Goal: Download file/media

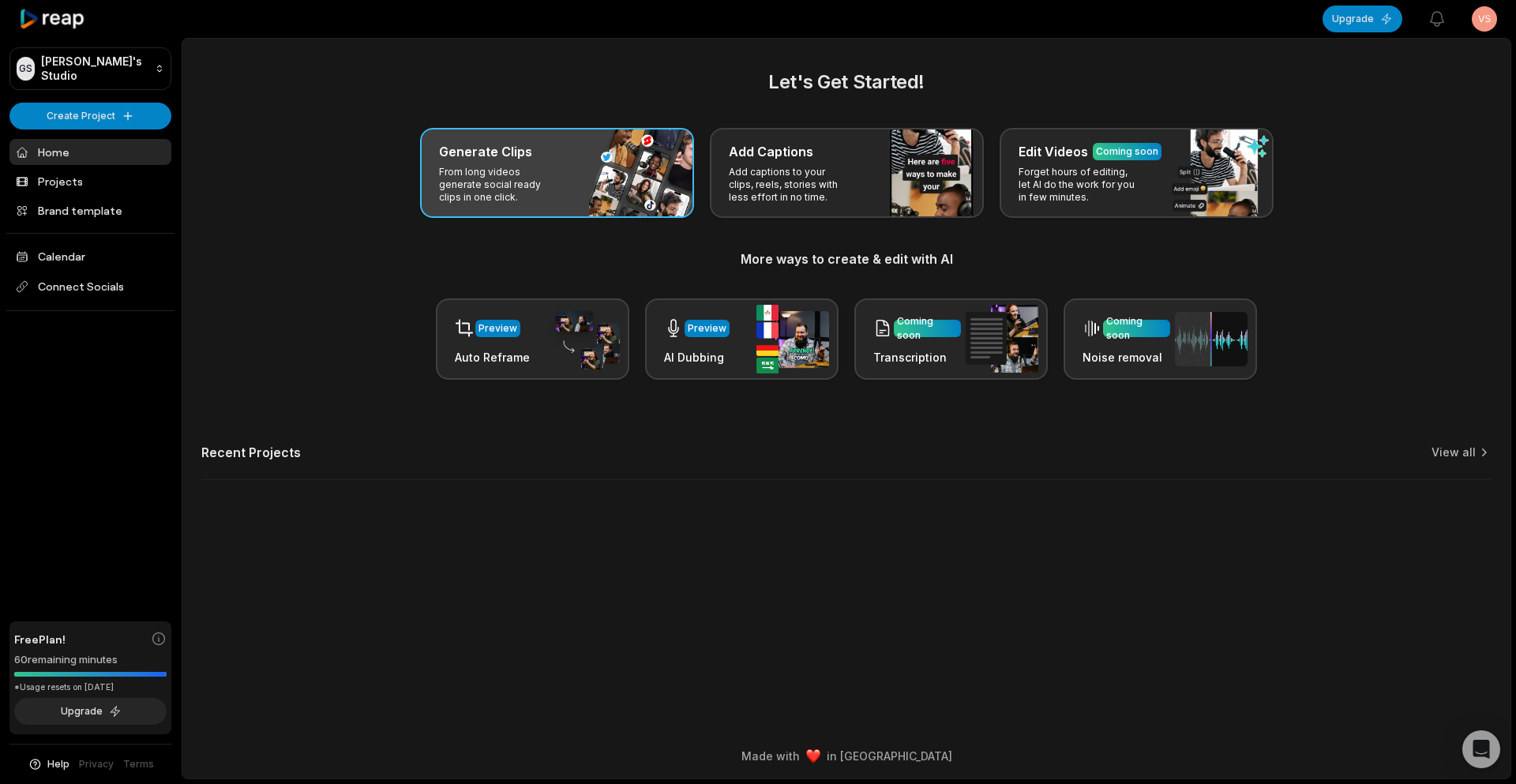
click at [565, 145] on div "Generate Clips" at bounding box center [557, 151] width 236 height 19
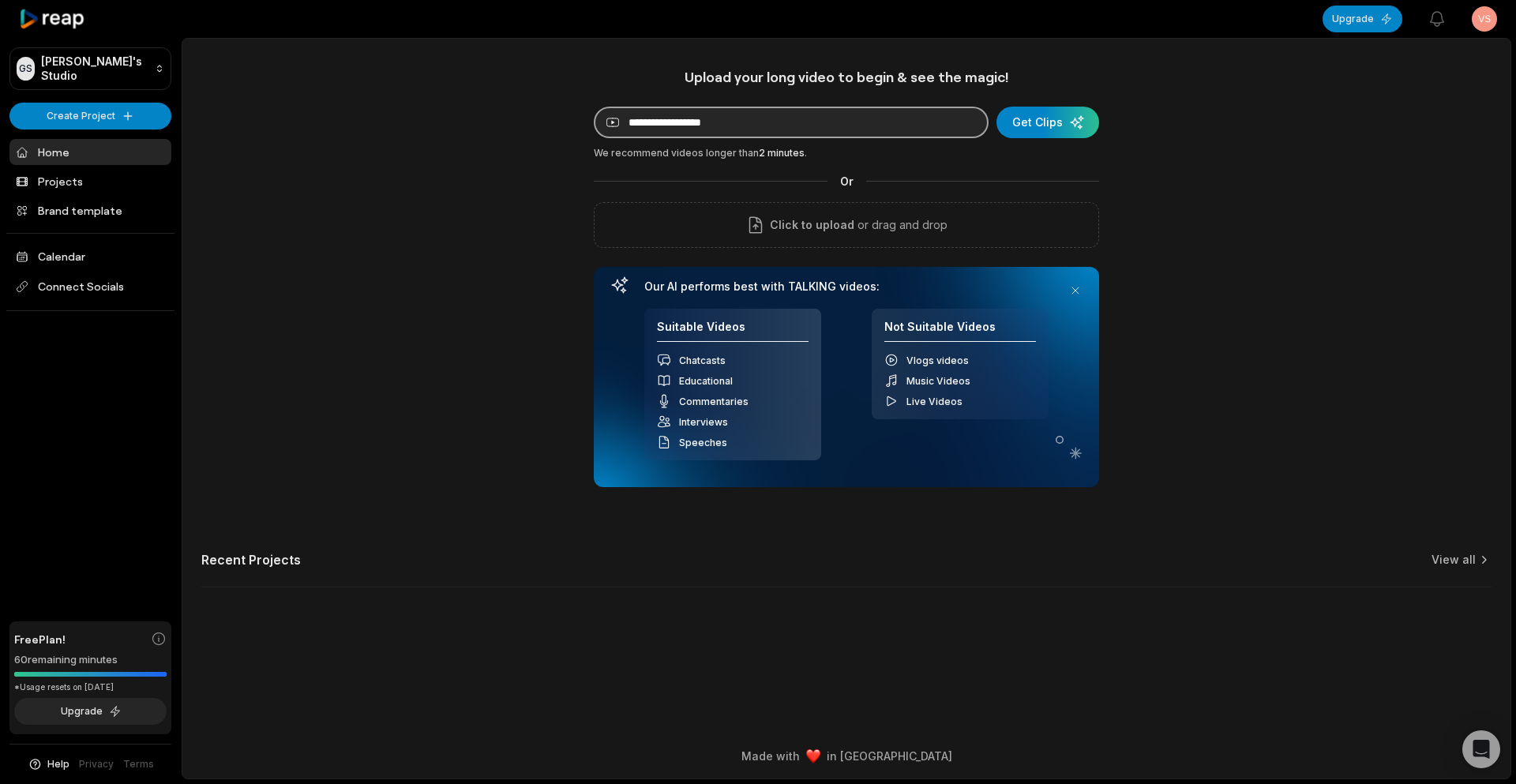
click at [831, 131] on input at bounding box center [790, 123] width 394 height 32
paste input "**********"
type input "**********"
click at [1028, 131] on div "submit" at bounding box center [1048, 123] width 103 height 32
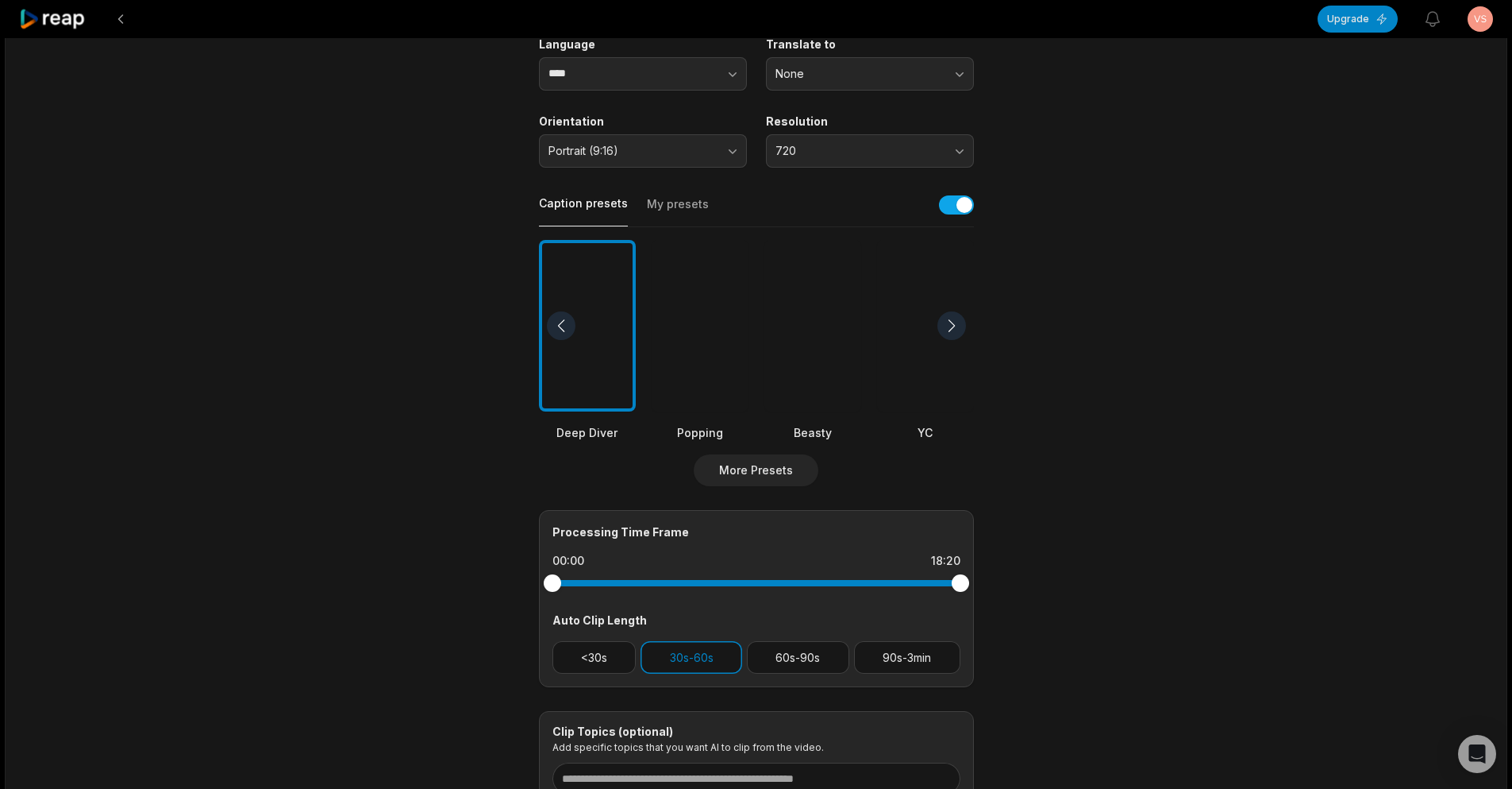
scroll to position [239, 0]
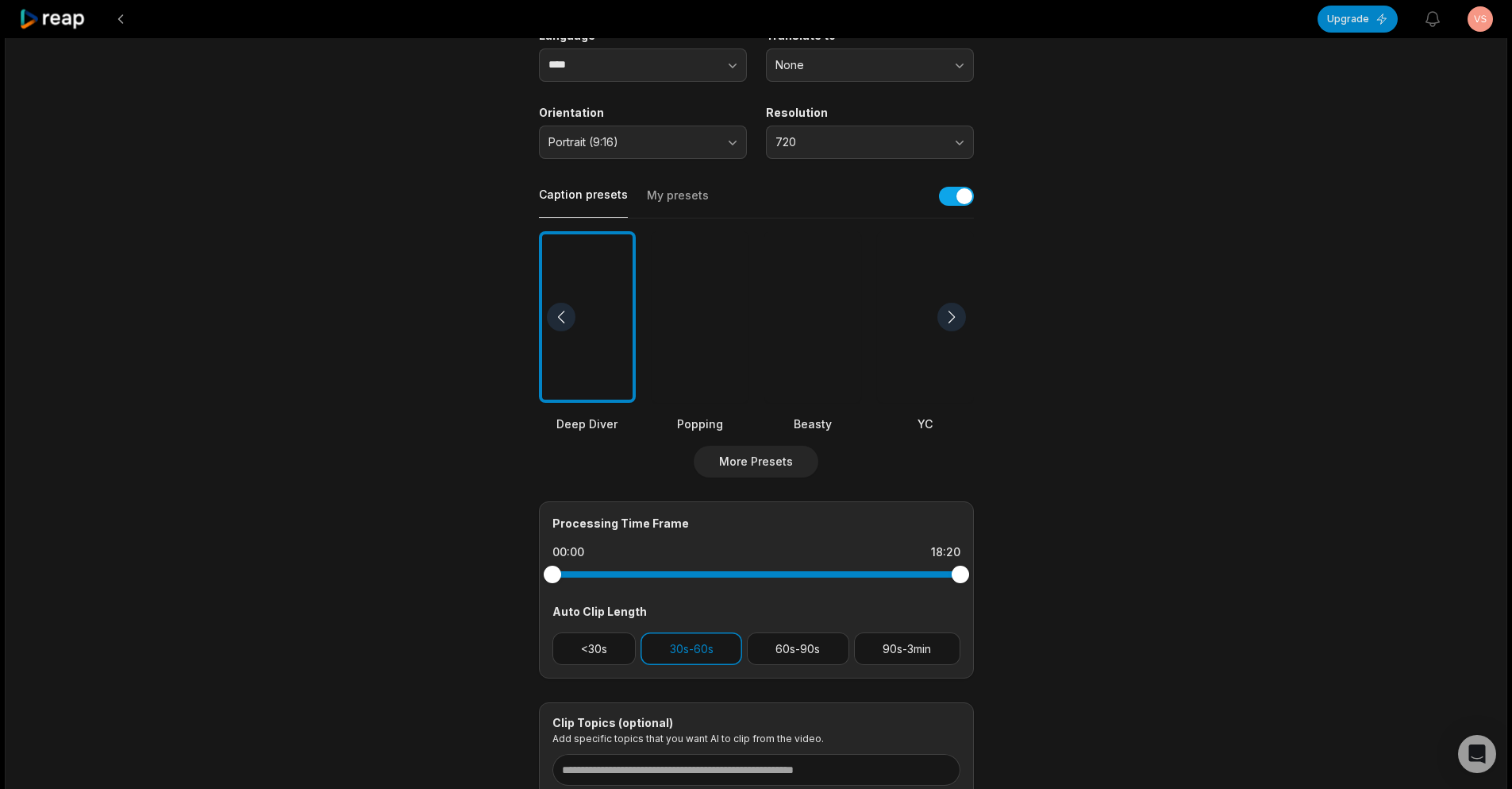
click at [951, 313] on div at bounding box center [952, 317] width 29 height 29
click at [951, 319] on div at bounding box center [952, 317] width 29 height 29
click at [956, 317] on div at bounding box center [952, 317] width 29 height 29
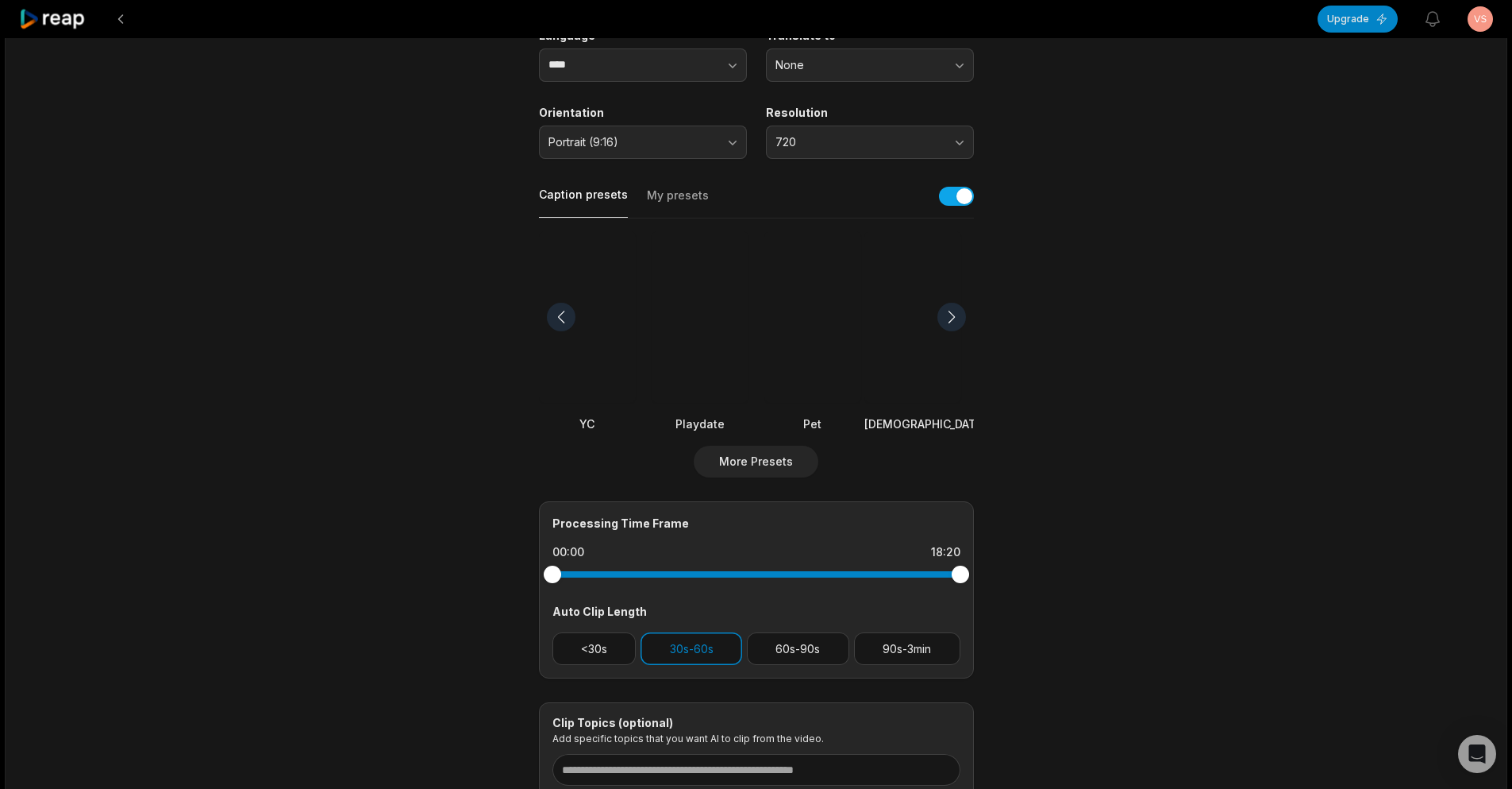
click at [956, 317] on div at bounding box center [952, 317] width 29 height 29
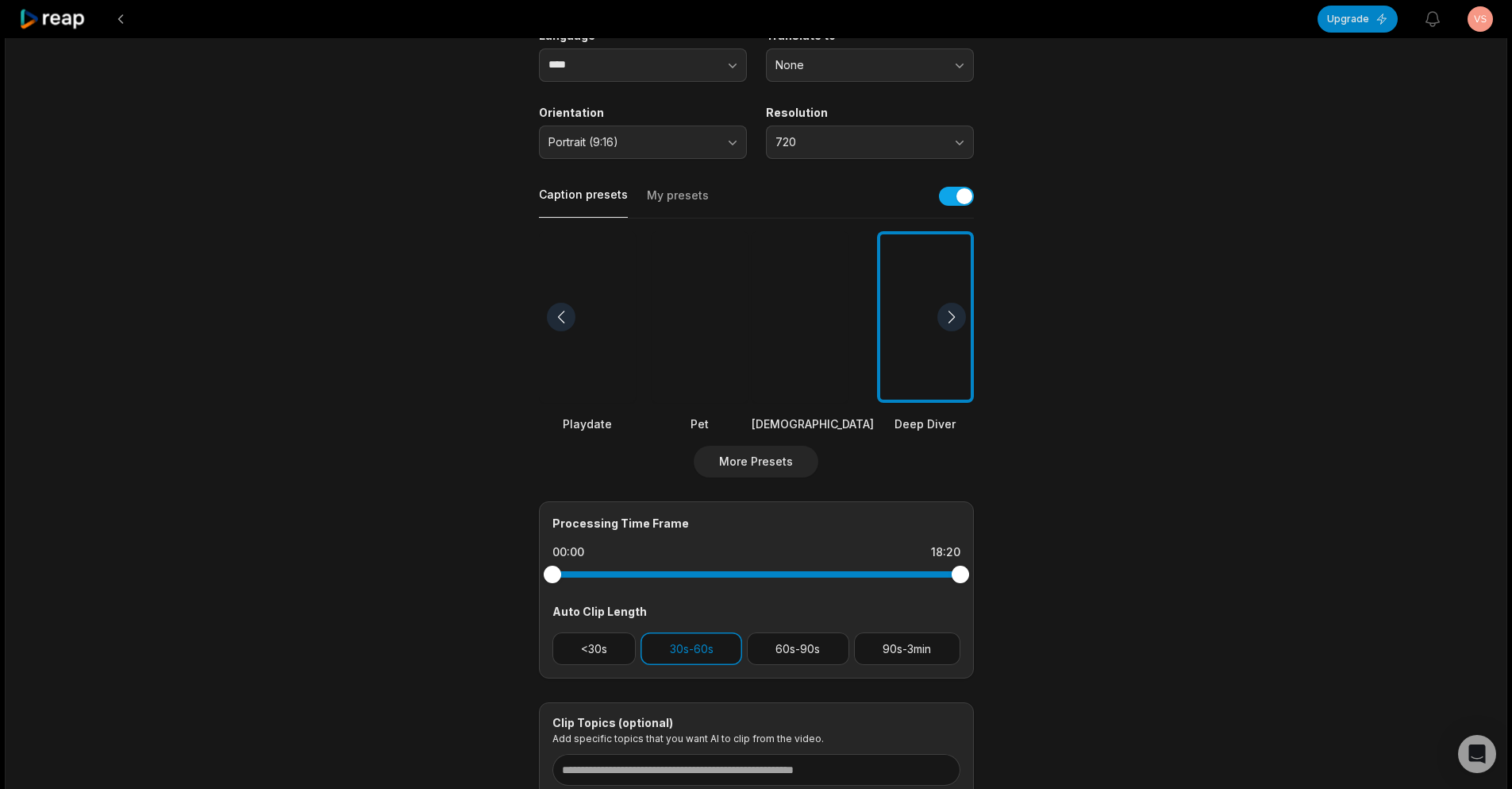
click at [956, 317] on div at bounding box center [952, 317] width 29 height 29
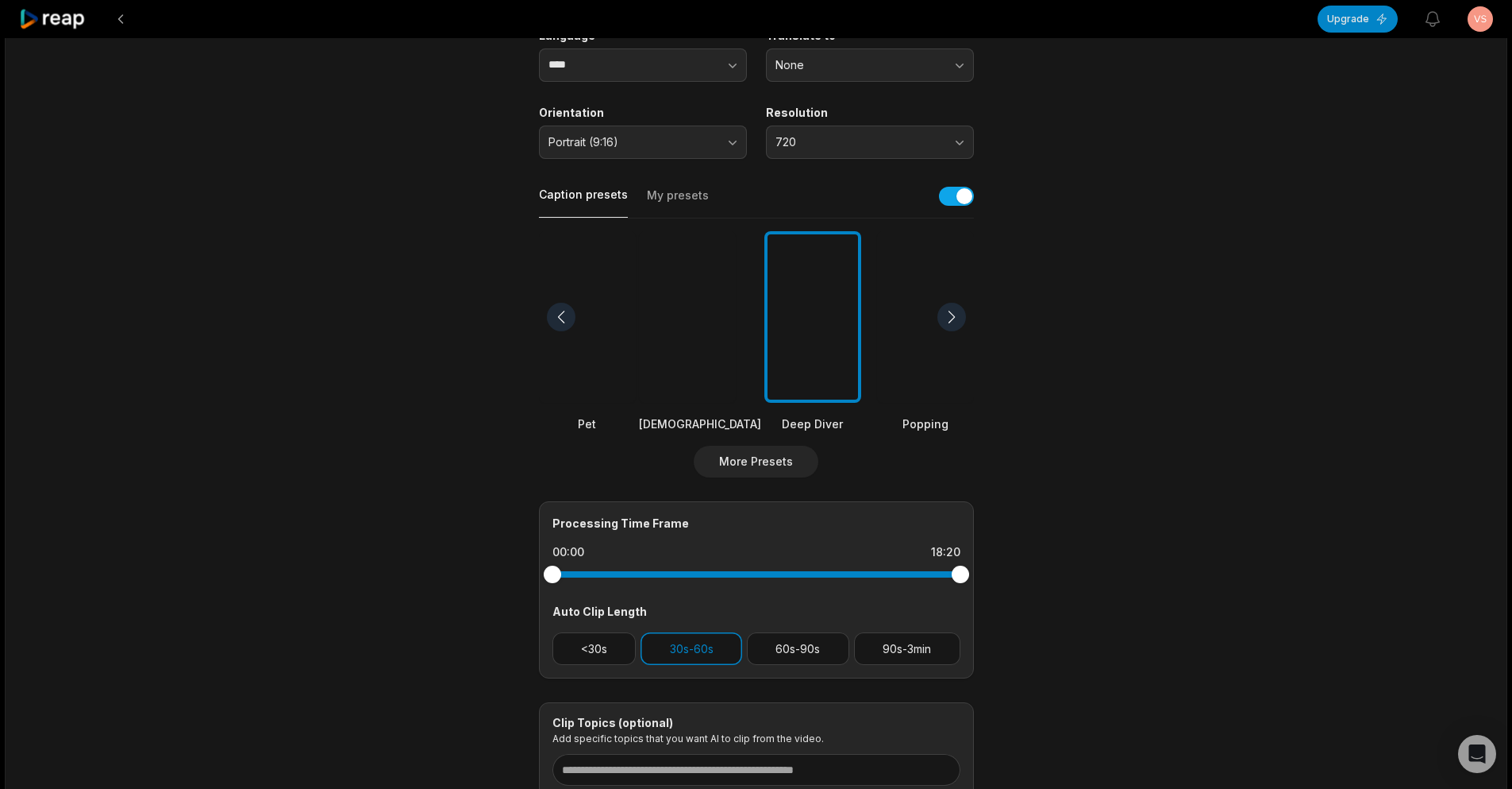
click at [956, 317] on div at bounding box center [952, 317] width 29 height 29
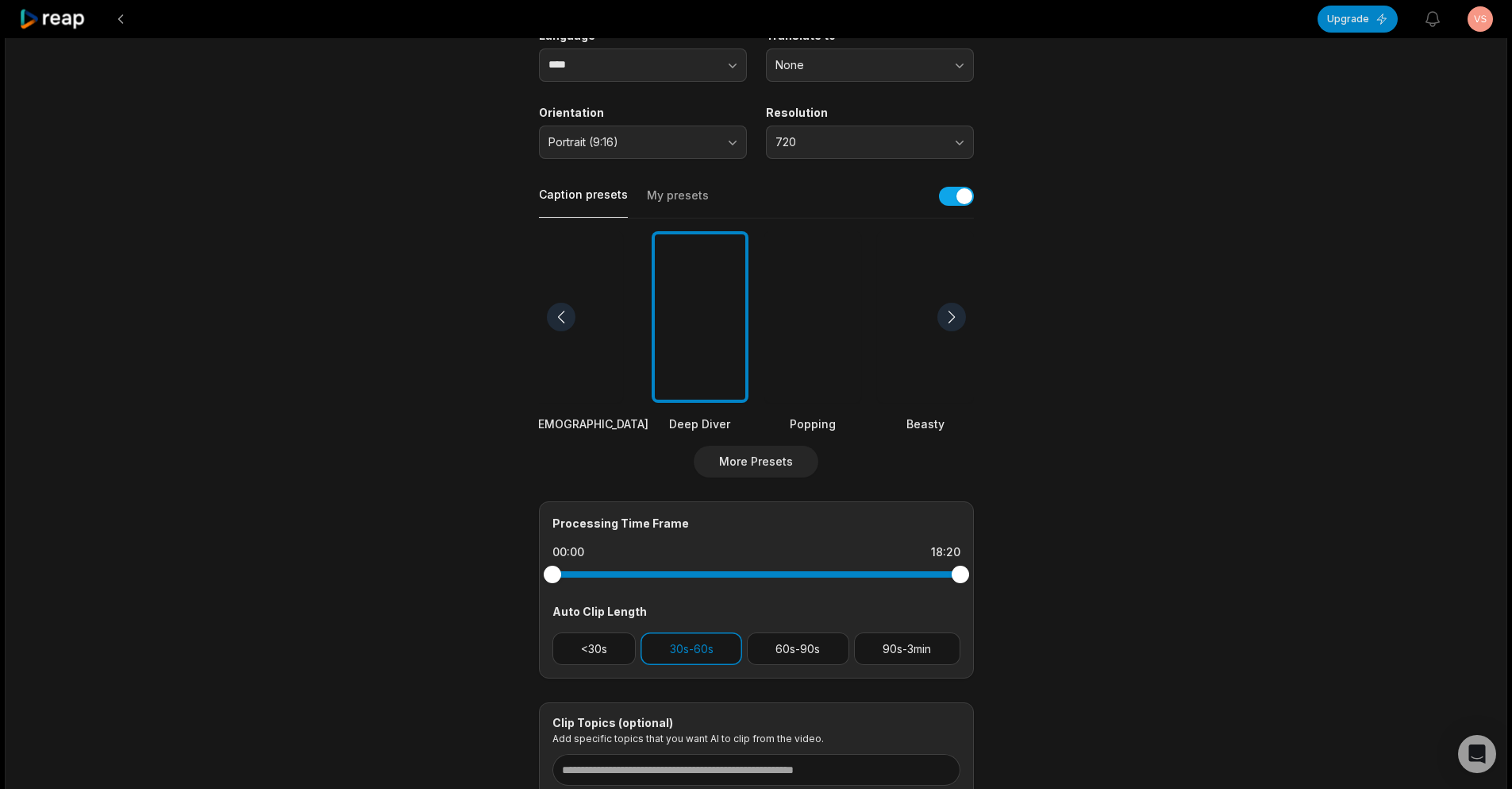
click at [956, 317] on div at bounding box center [952, 317] width 29 height 29
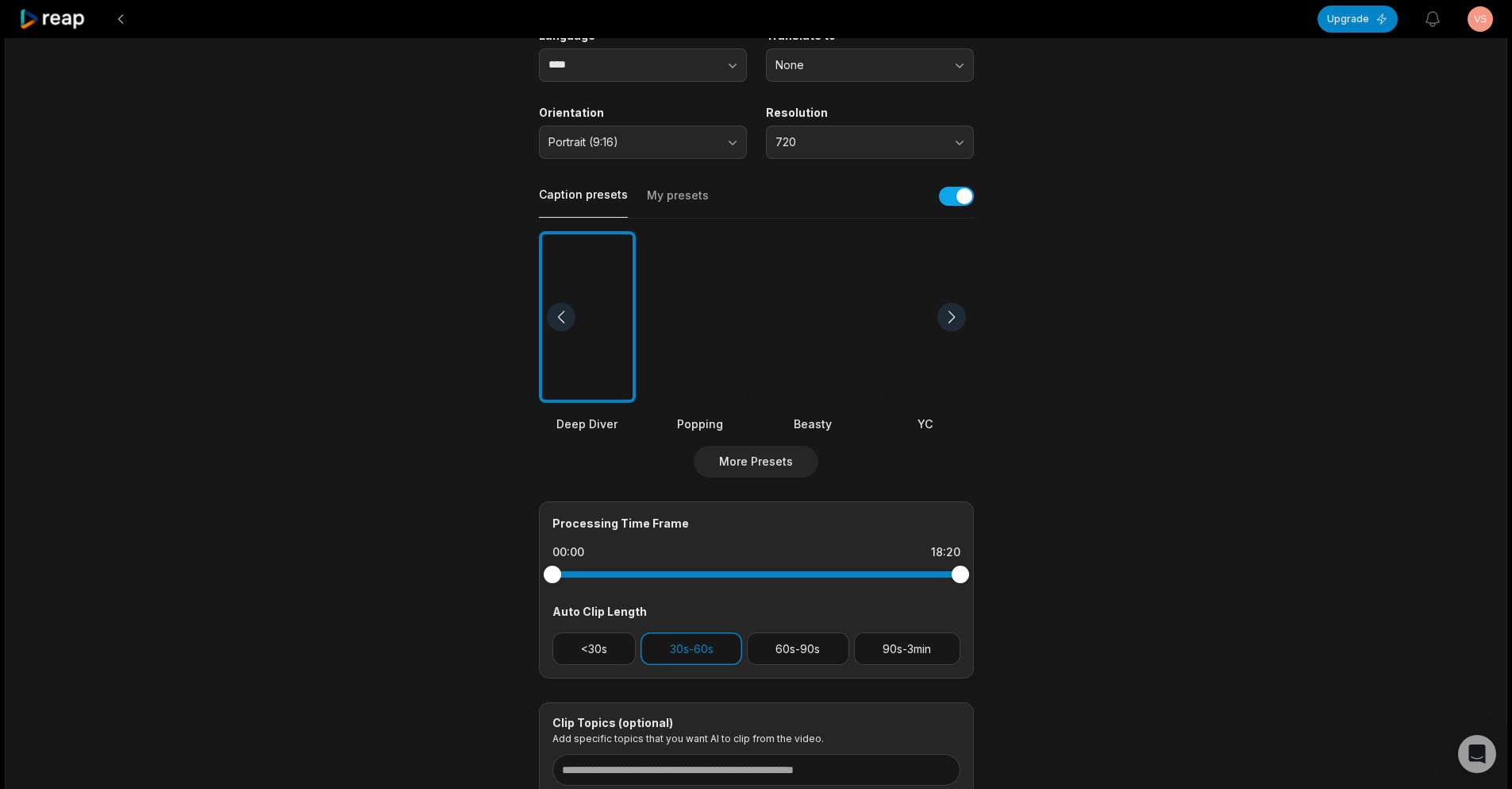
click at [956, 317] on div at bounding box center [952, 317] width 29 height 29
click at [697, 311] on div at bounding box center [700, 317] width 96 height 172
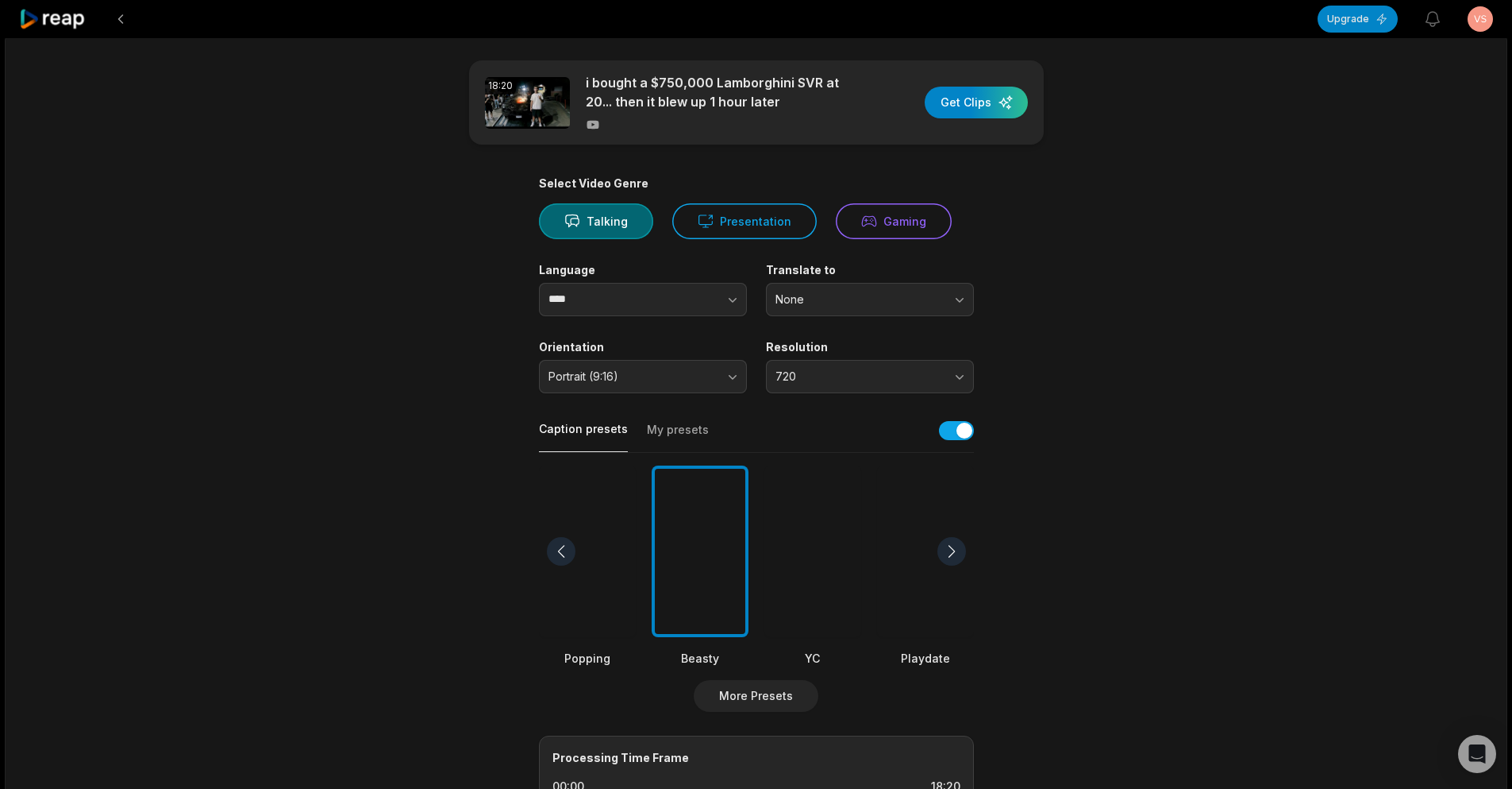
scroll to position [0, 0]
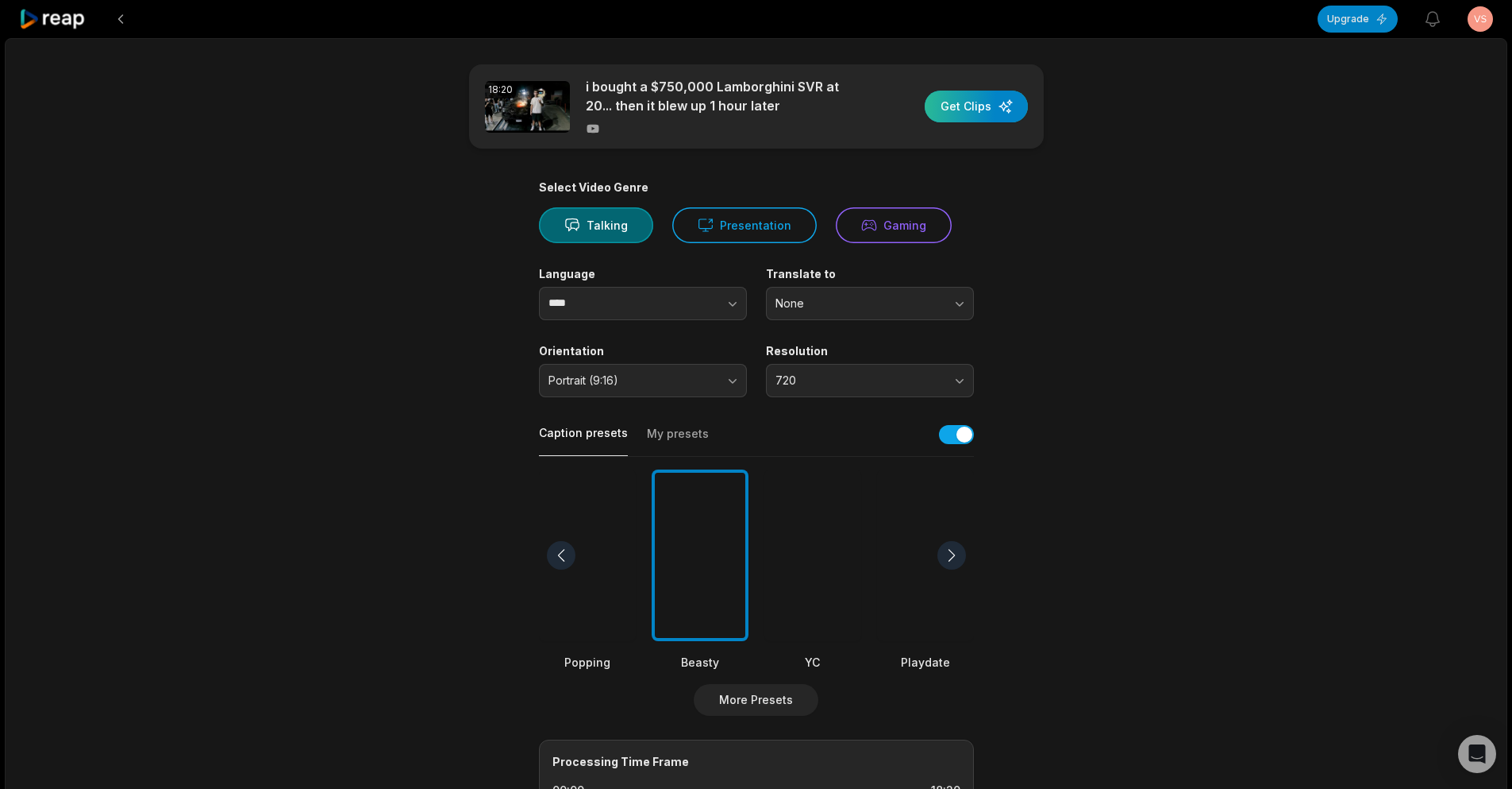
click at [996, 107] on div "button" at bounding box center [977, 106] width 104 height 32
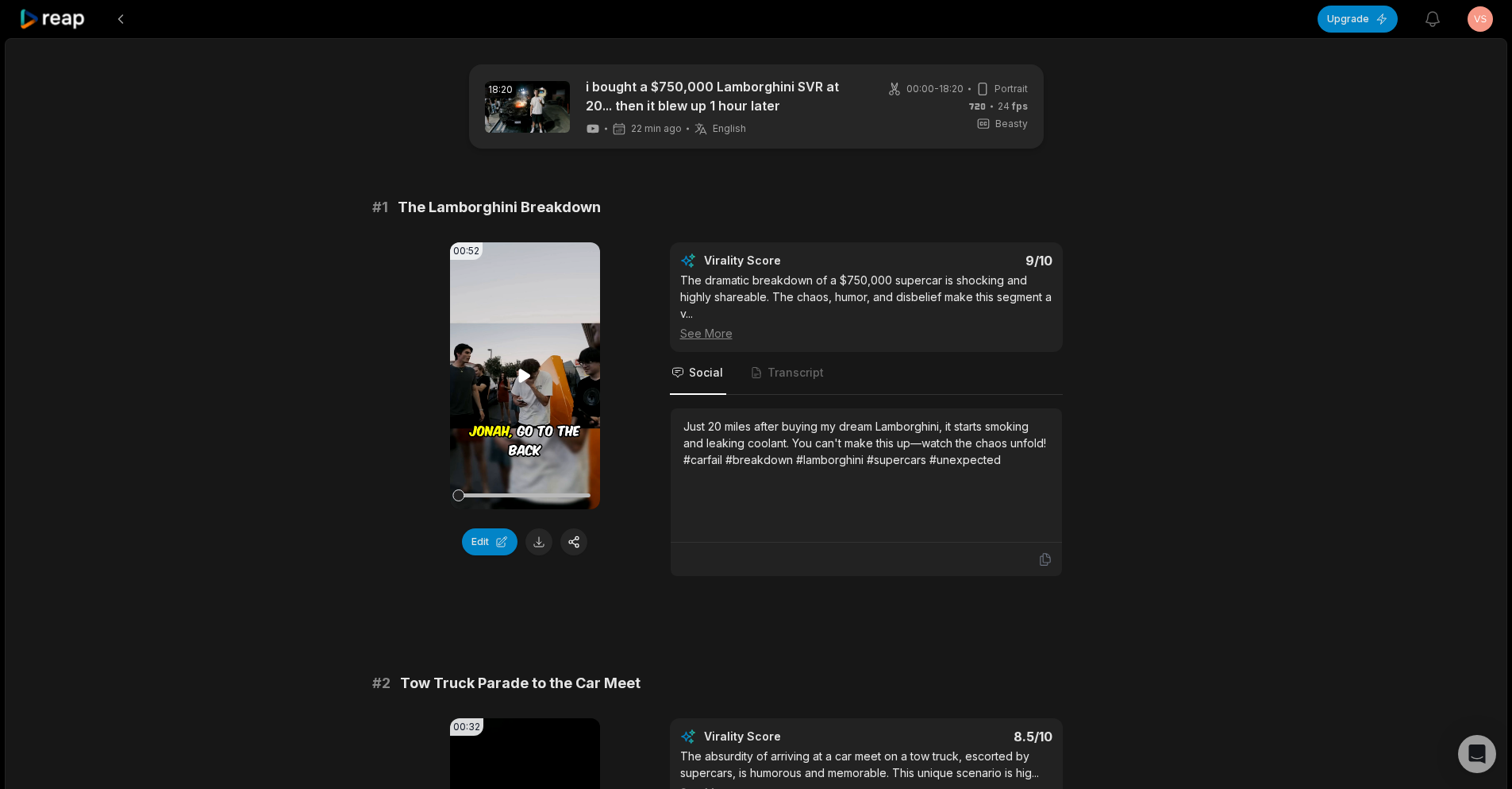
click at [517, 368] on icon at bounding box center [524, 375] width 19 height 19
click at [487, 389] on video "Your browser does not support mp4 format." at bounding box center [525, 375] width 150 height 267
click at [516, 375] on icon at bounding box center [524, 375] width 19 height 19
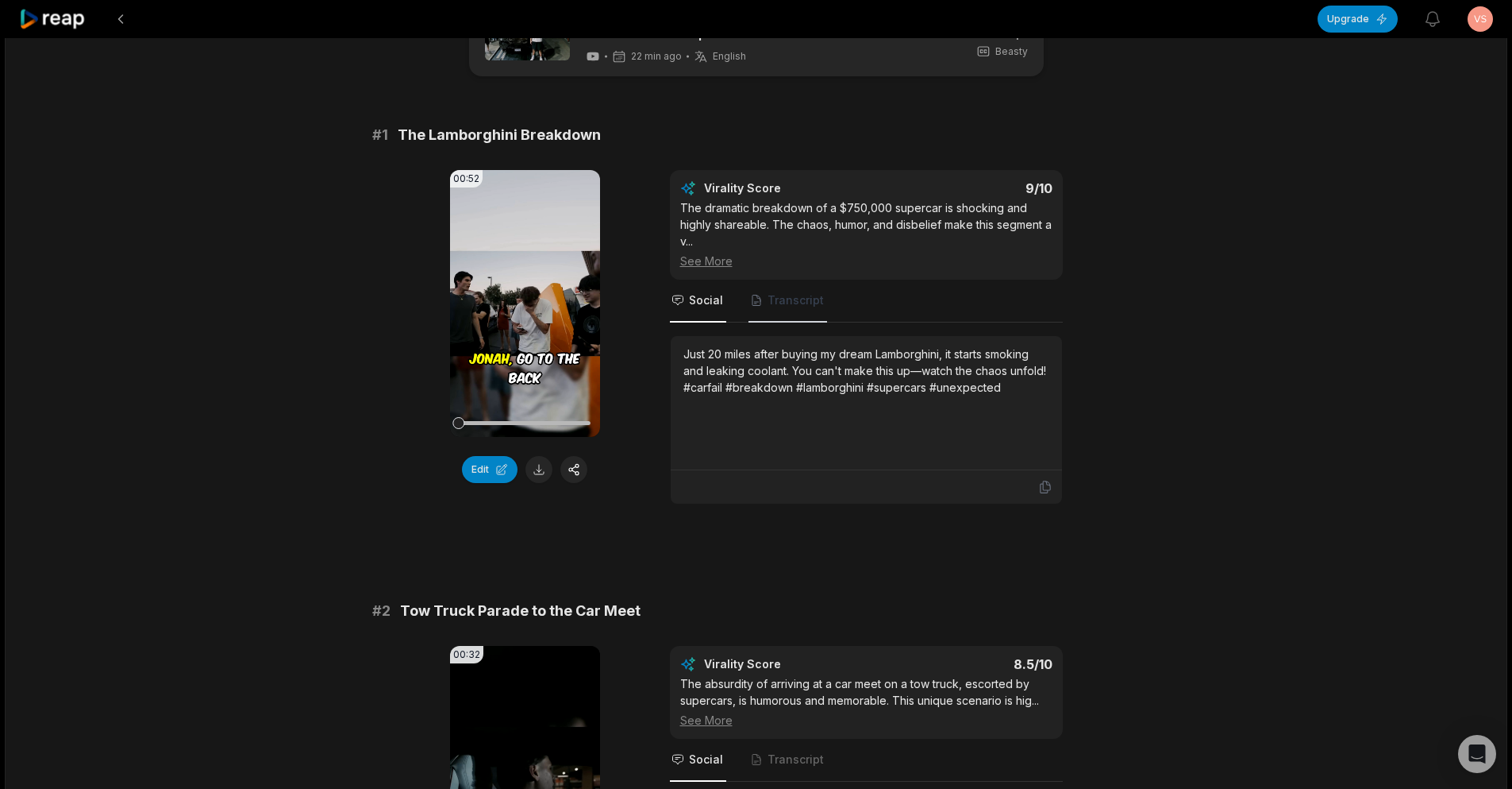
scroll to position [80, 0]
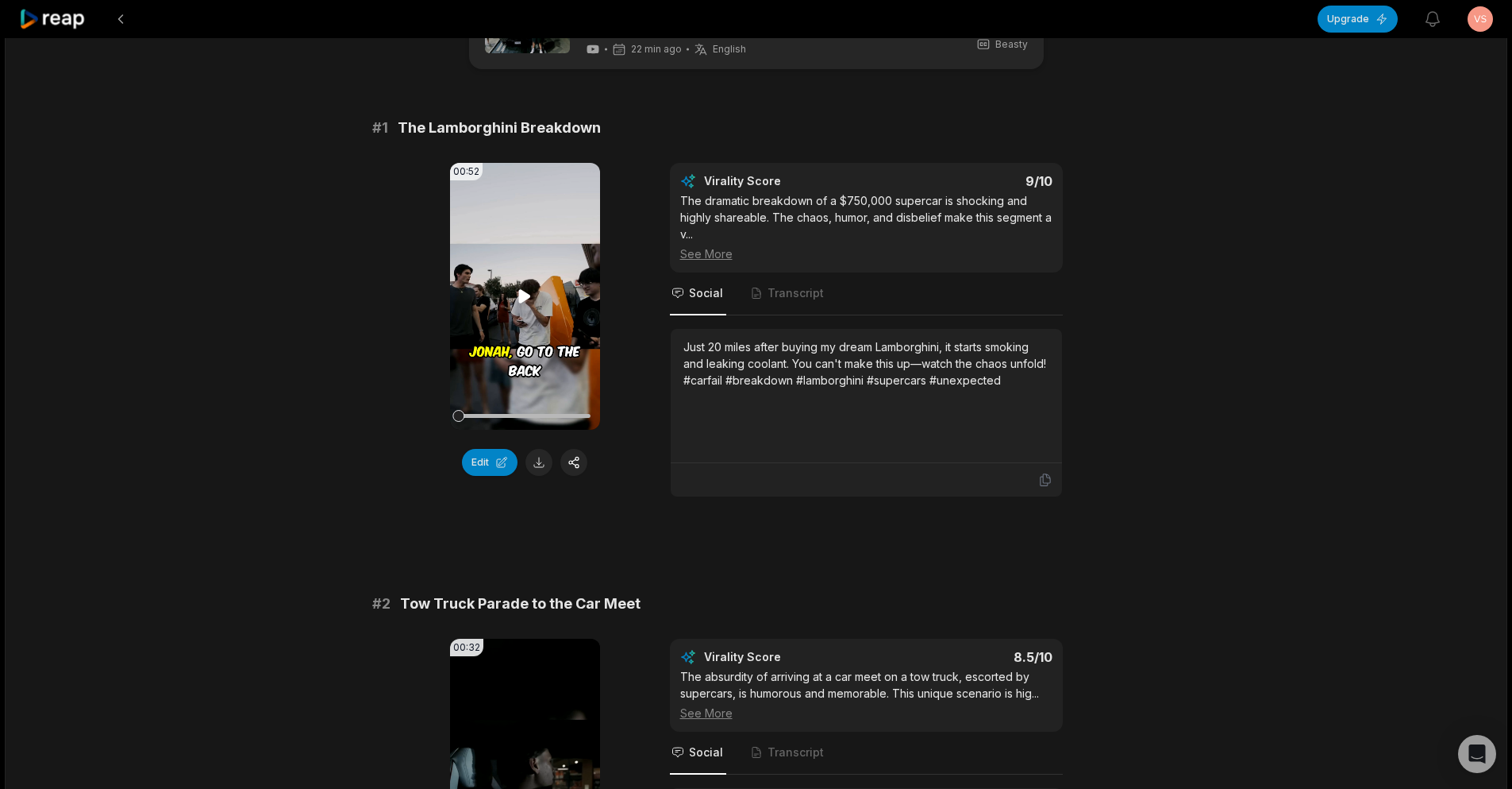
click at [528, 294] on icon at bounding box center [524, 296] width 12 height 13
click at [526, 295] on icon at bounding box center [524, 296] width 19 height 19
click at [535, 461] on button at bounding box center [539, 462] width 27 height 27
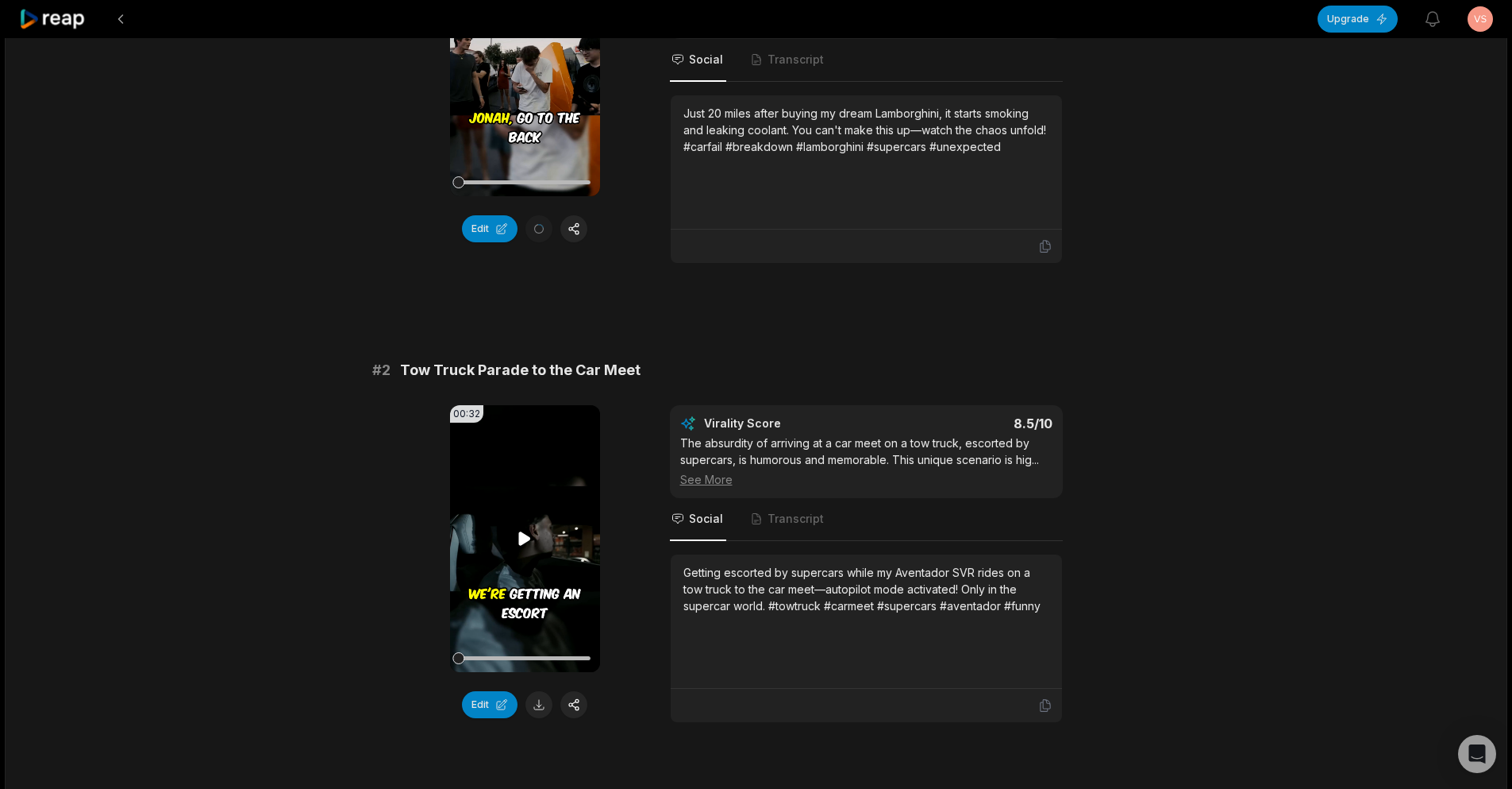
scroll to position [318, 0]
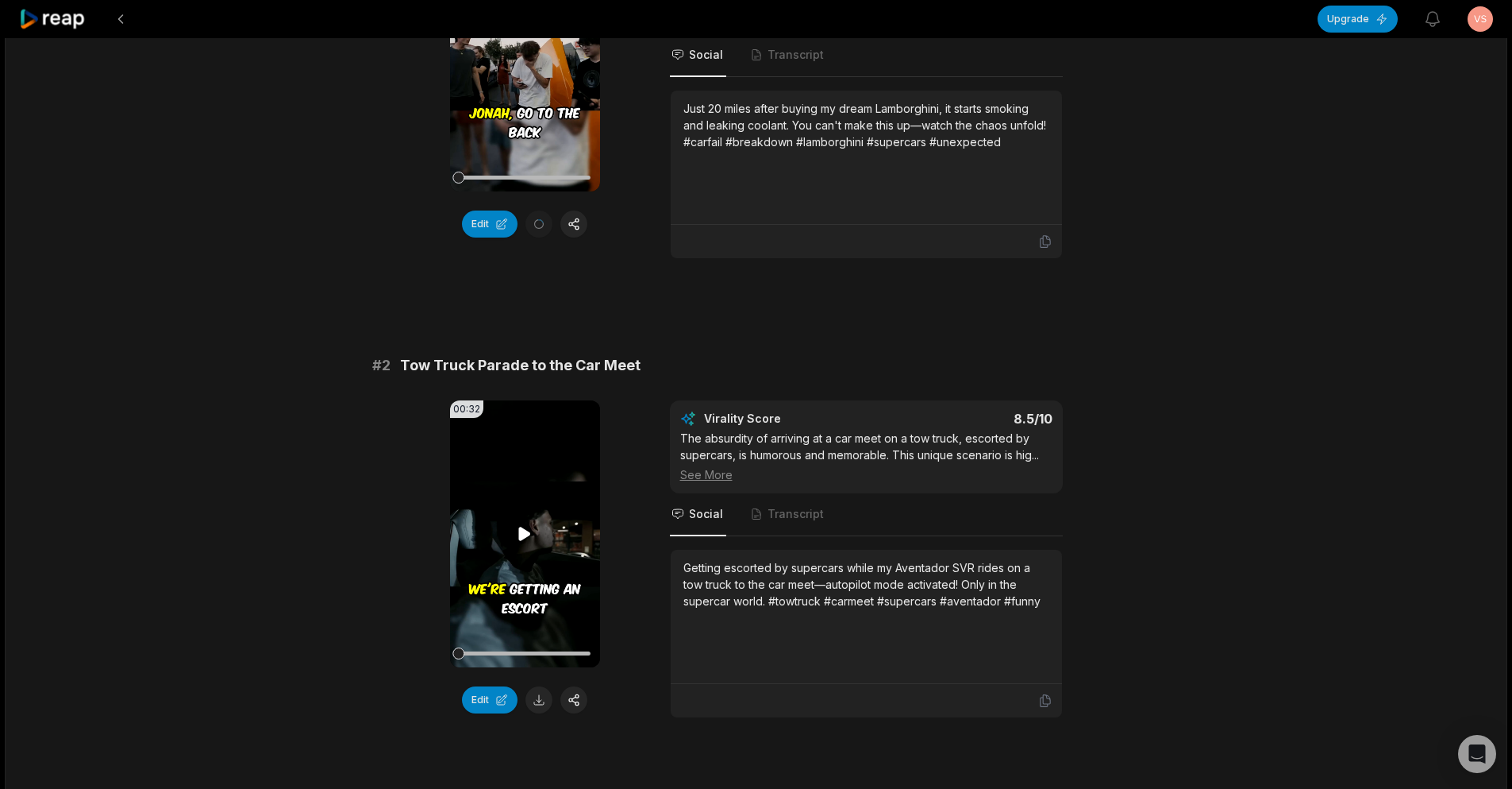
click at [532, 540] on icon at bounding box center [524, 533] width 19 height 19
click at [532, 52] on icon at bounding box center [524, 57] width 19 height 19
click at [539, 227] on div "Edit" at bounding box center [525, 224] width 150 height 27
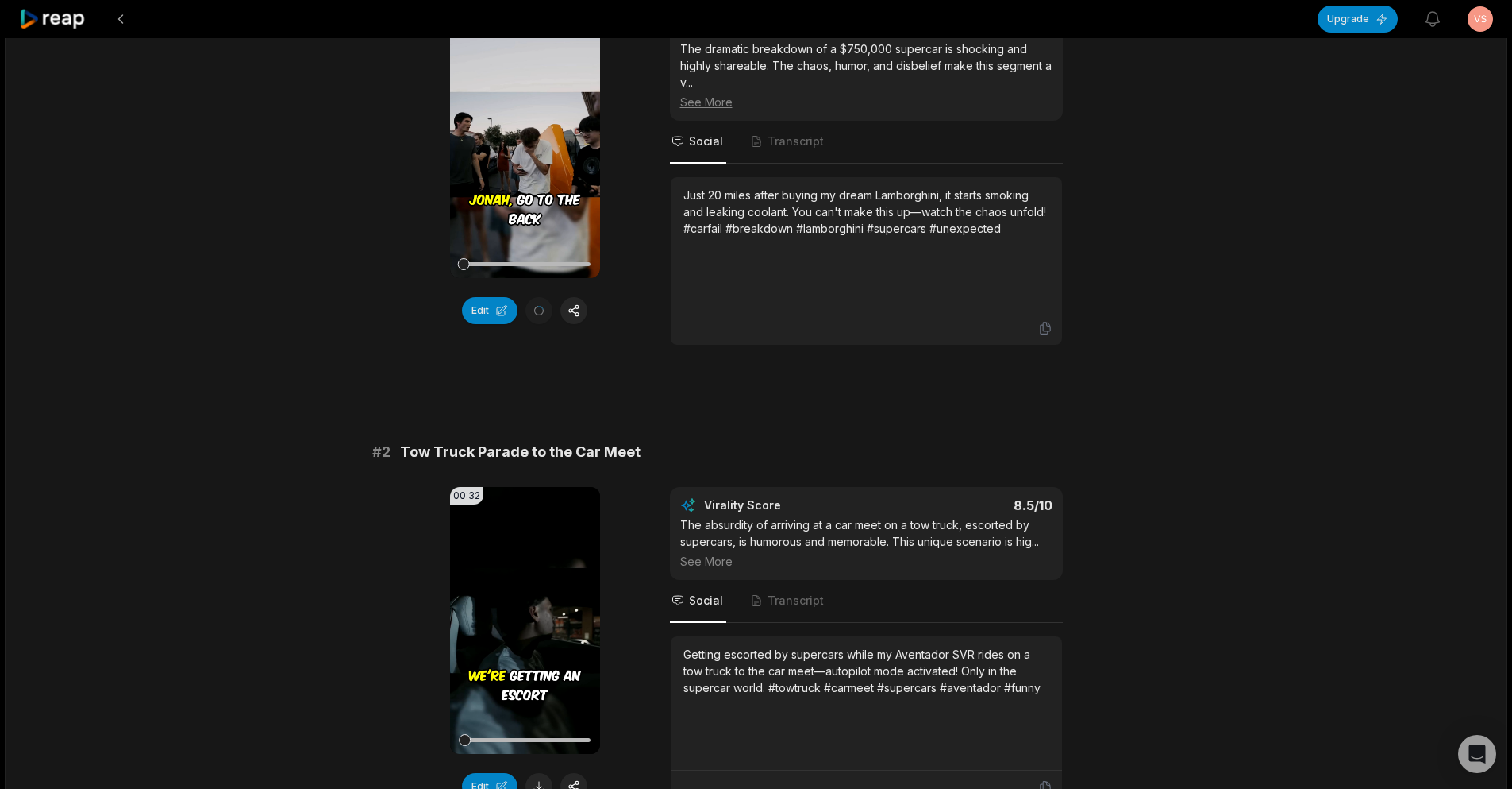
scroll to position [159, 0]
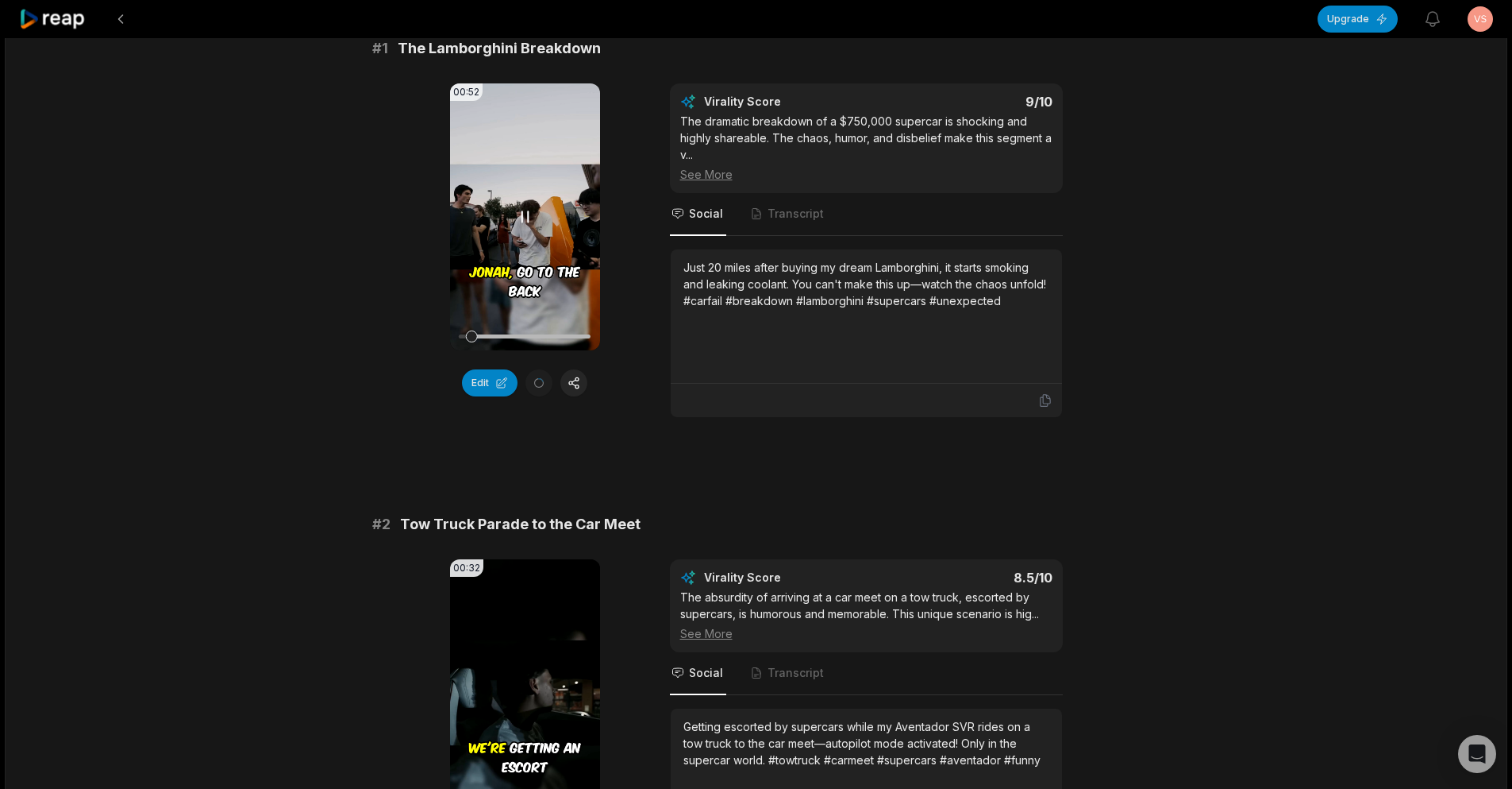
click at [523, 218] on icon at bounding box center [524, 216] width 19 height 19
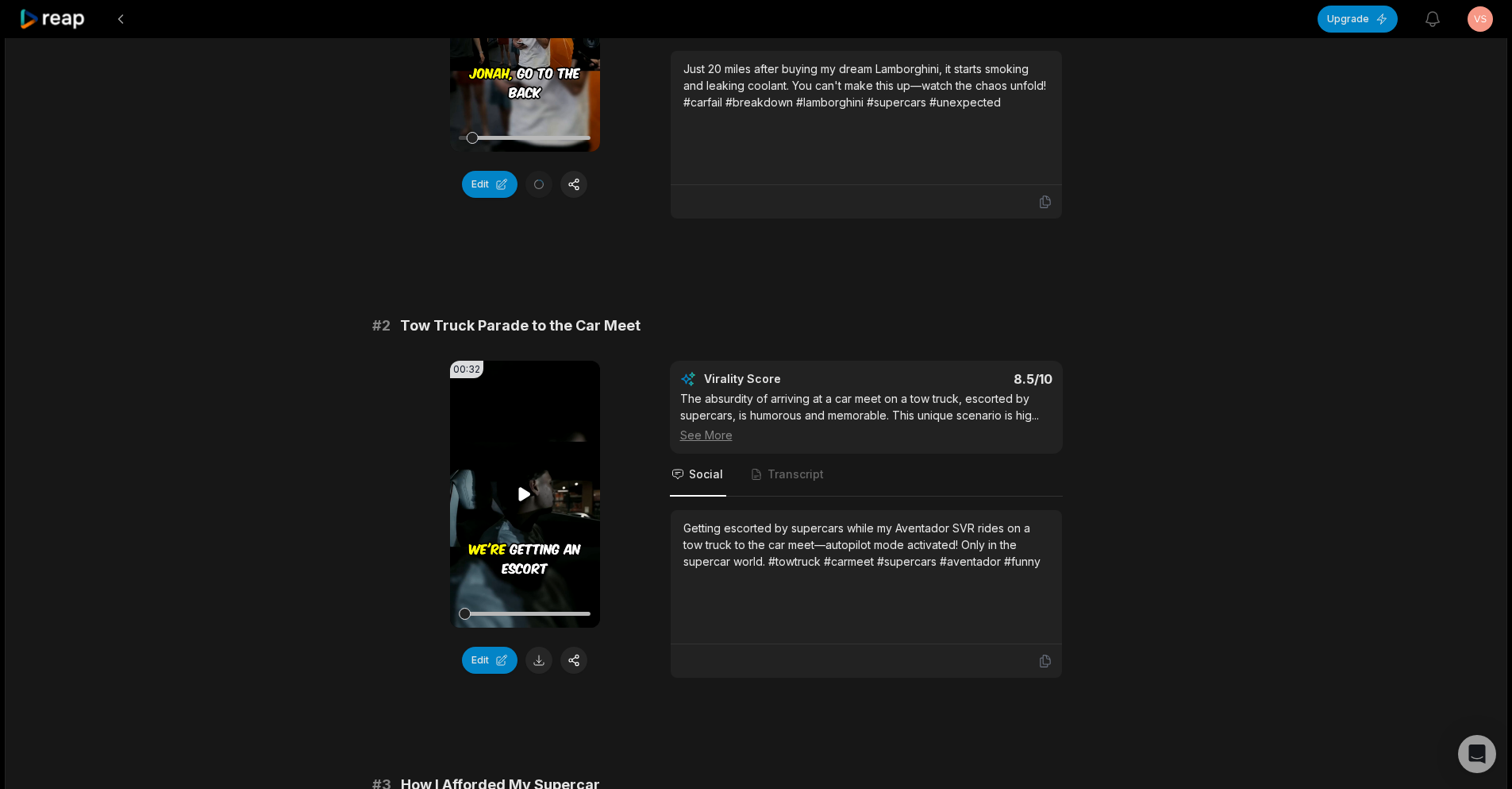
scroll to position [397, 0]
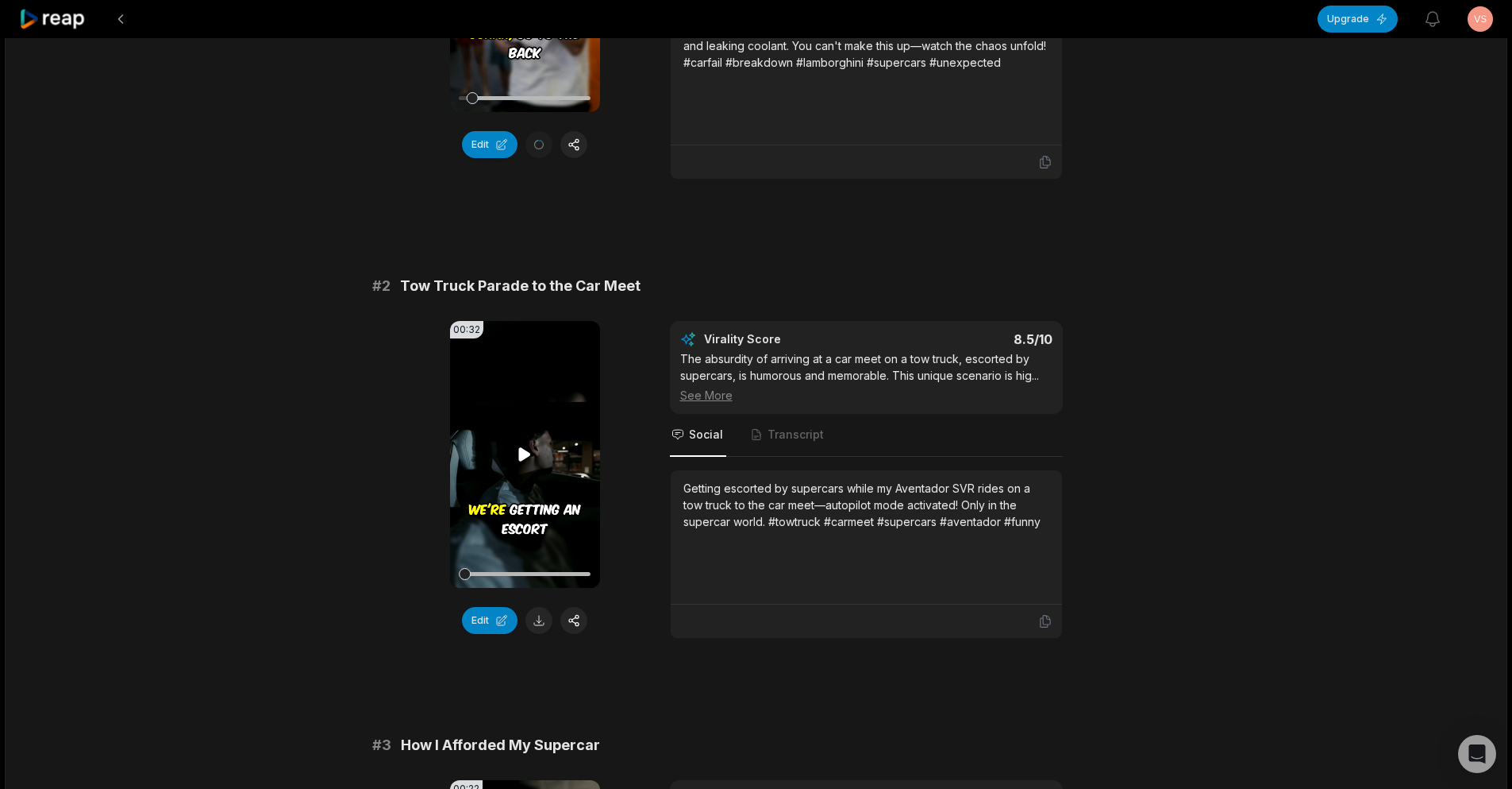
click at [521, 453] on icon at bounding box center [524, 453] width 12 height 13
click at [518, 451] on icon at bounding box center [524, 454] width 19 height 19
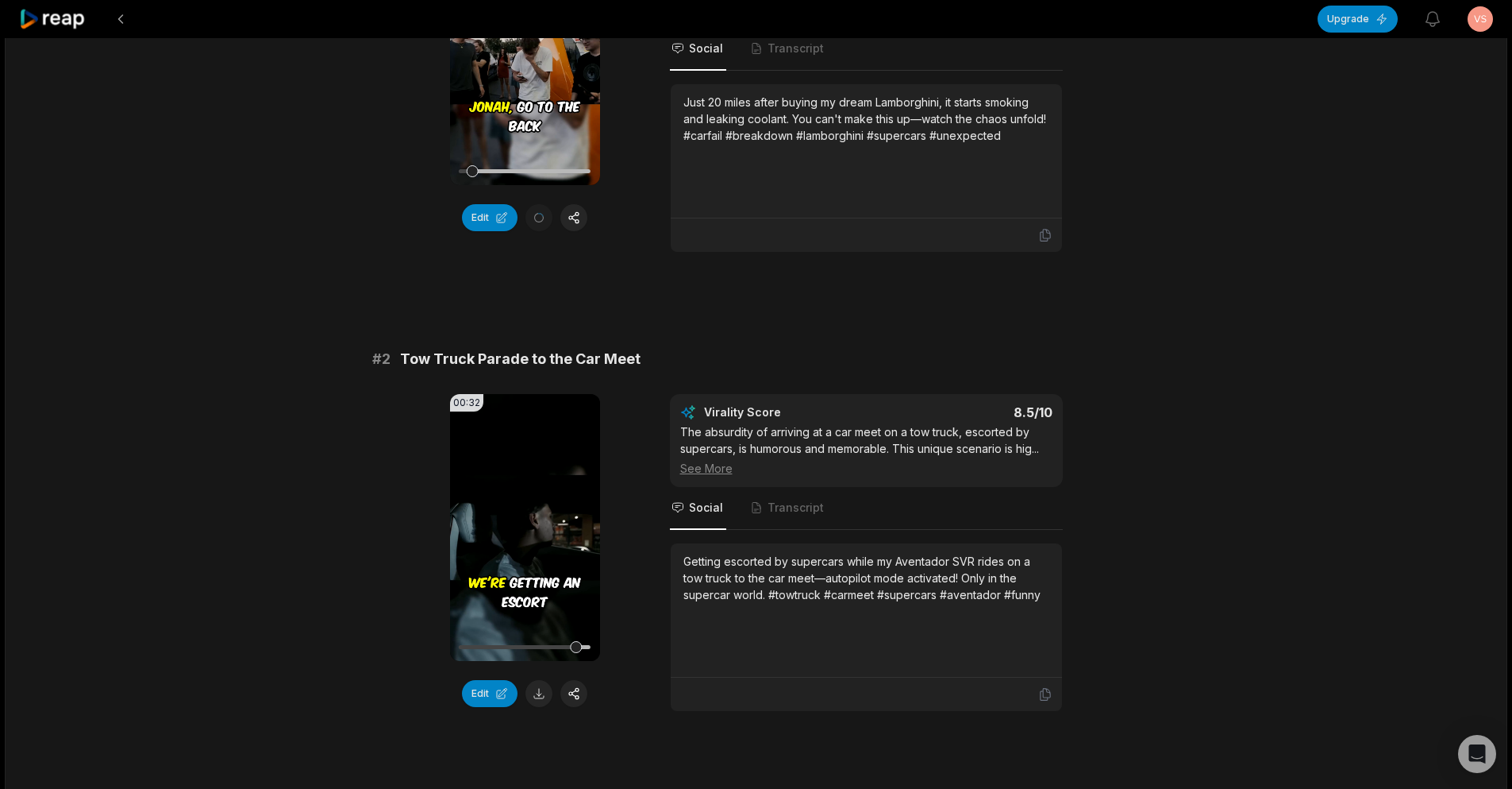
scroll to position [0, 0]
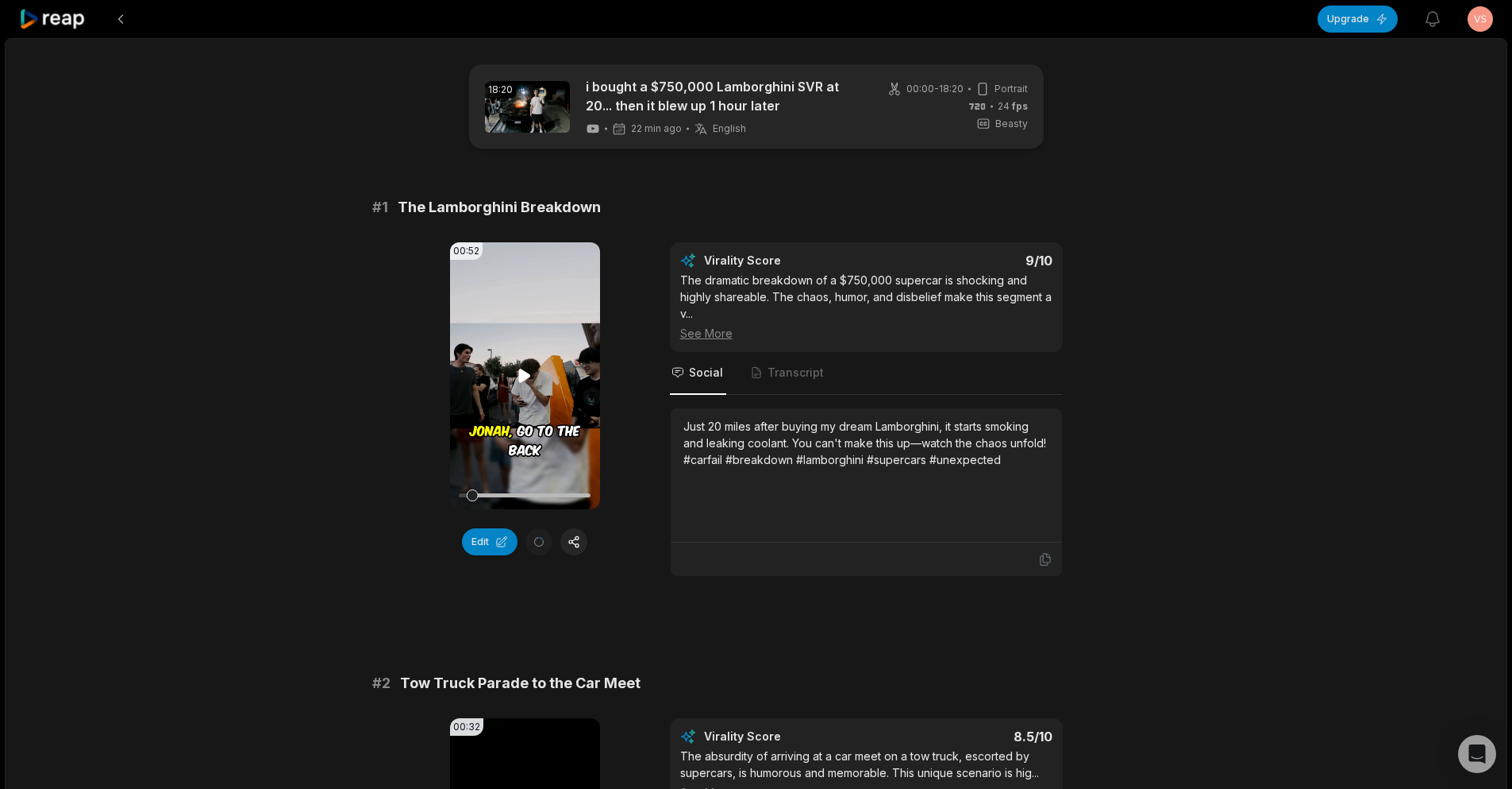
click at [515, 348] on video "Your browser does not support mp4 format." at bounding box center [525, 375] width 150 height 267
click at [514, 371] on video "Your browser does not support mp4 format." at bounding box center [525, 375] width 150 height 267
click at [536, 537] on button at bounding box center [539, 541] width 27 height 27
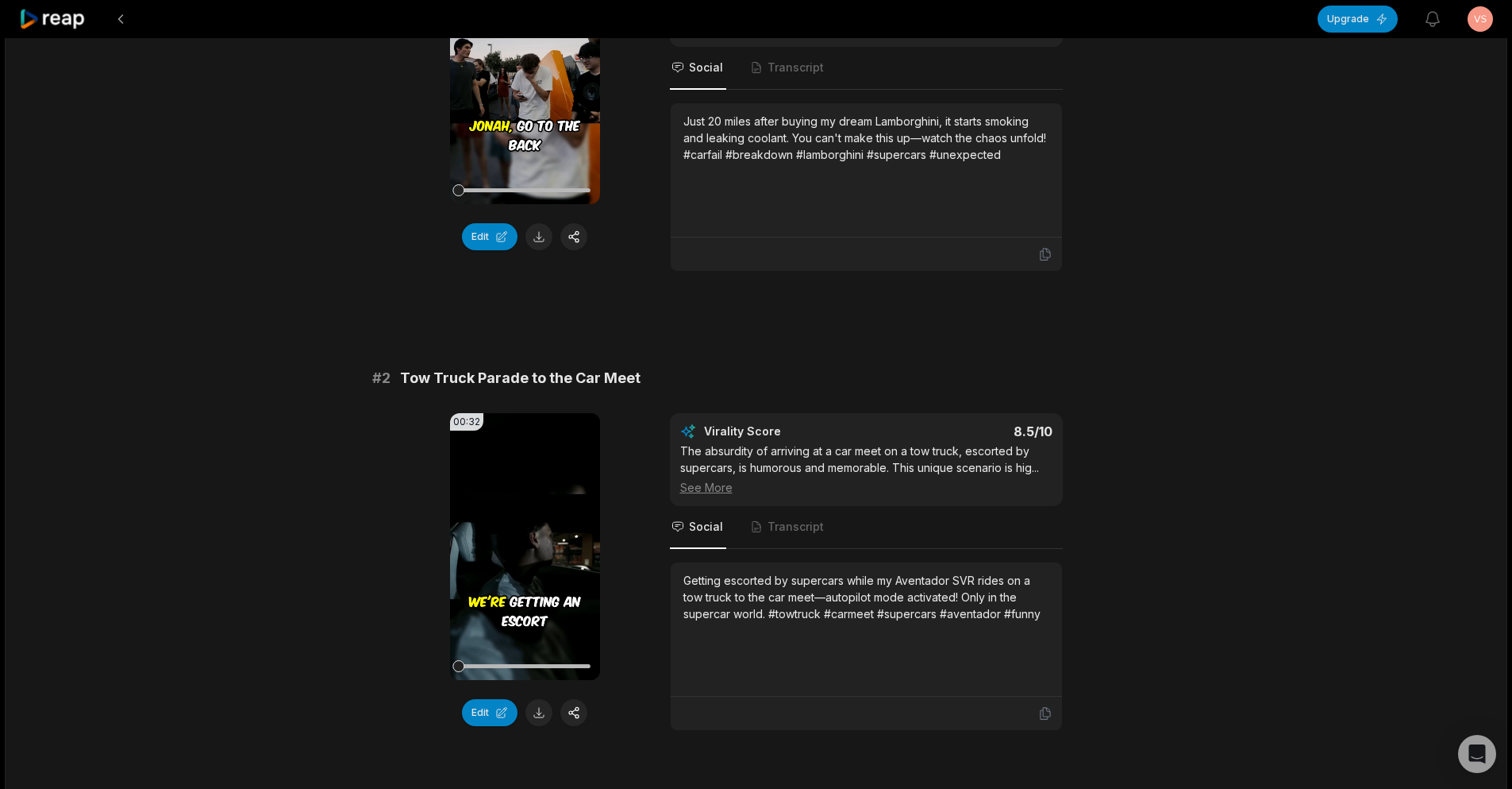
scroll to position [318, 0]
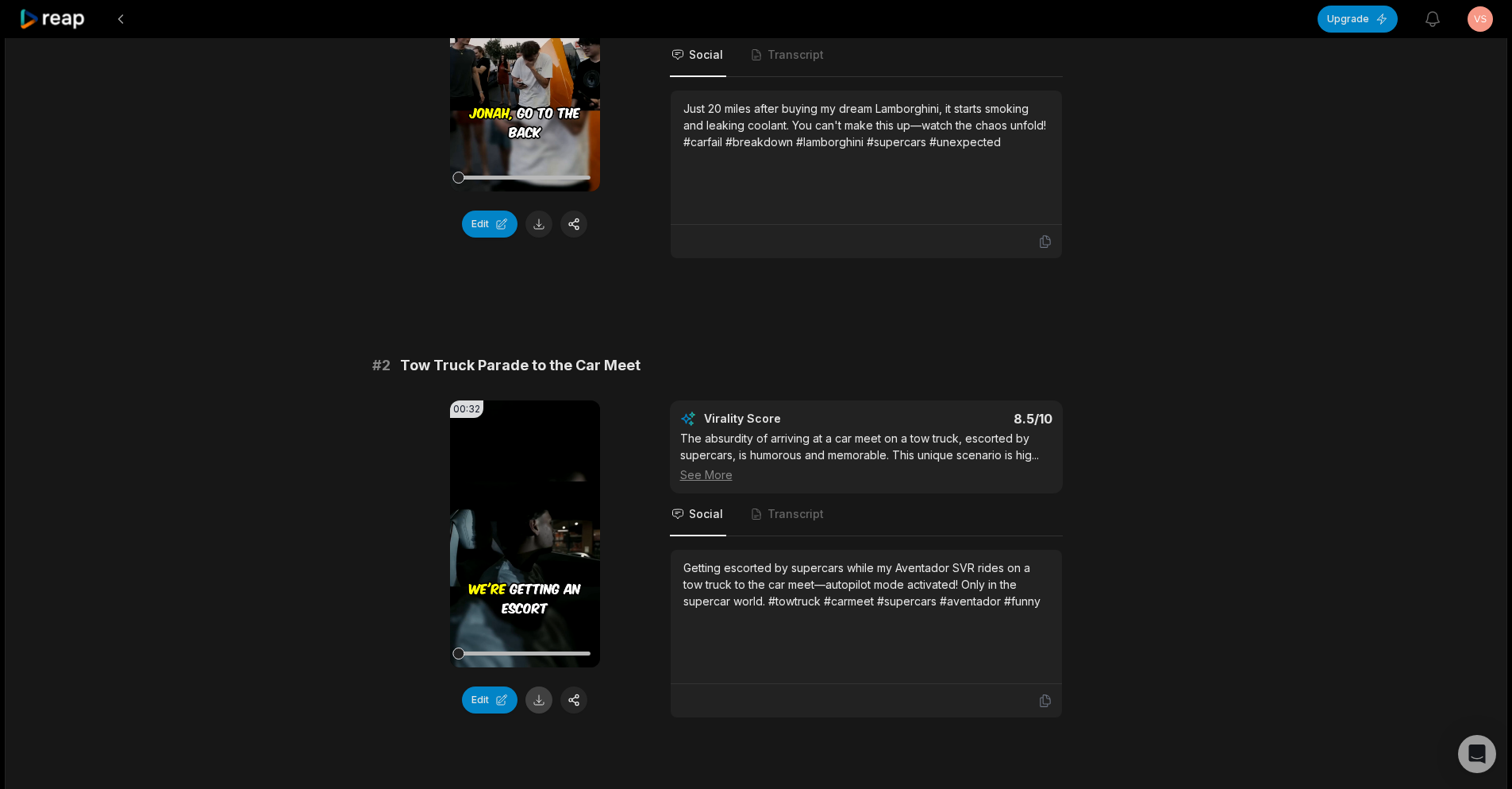
click at [540, 696] on button at bounding box center [539, 700] width 27 height 27
